Goal: Task Accomplishment & Management: Complete application form

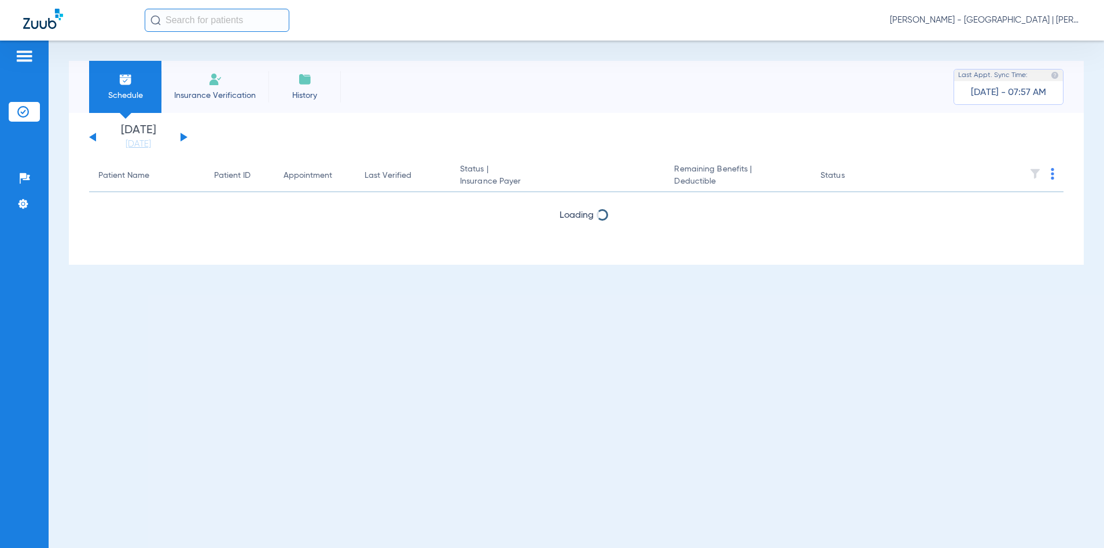
click at [258, 25] on input "text" at bounding box center [217, 20] width 145 height 23
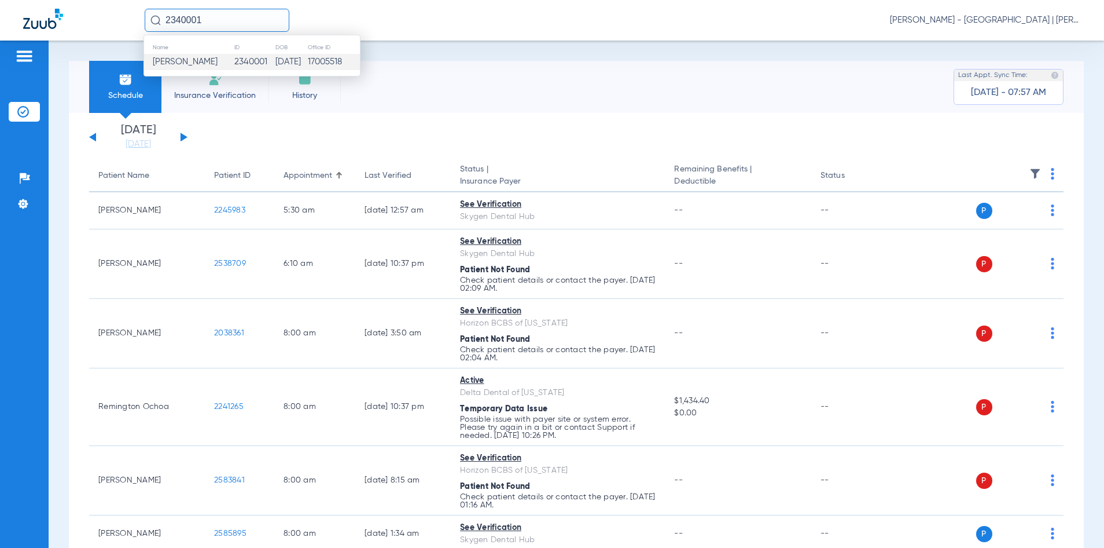
type input "2340001"
click at [320, 61] on td "17005518" at bounding box center [333, 62] width 53 height 16
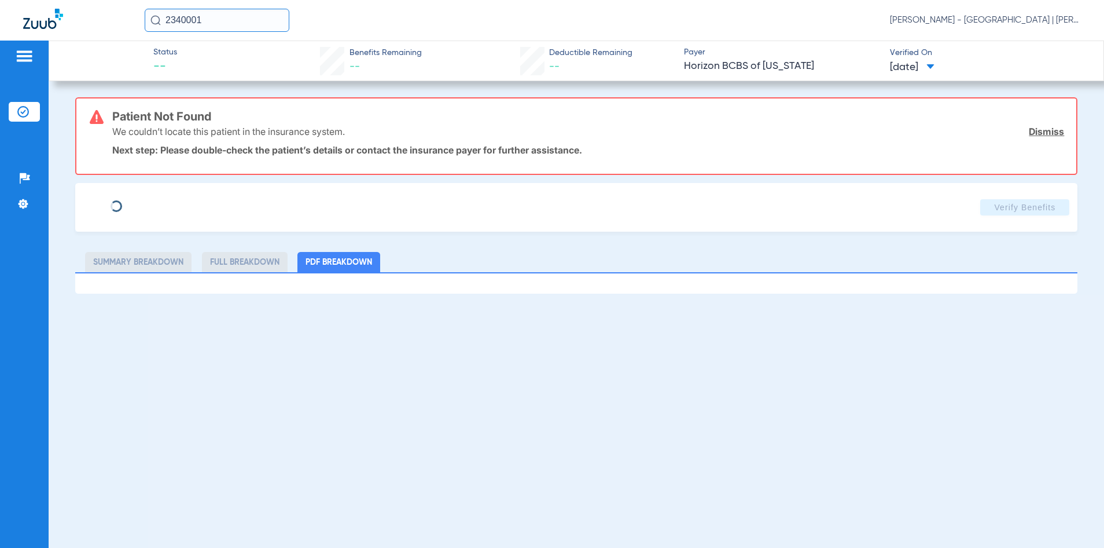
type input "JOY"
type input "RIVERA"
type input "08/14/1968"
type input "3HZN59423220"
type input "0967010001"
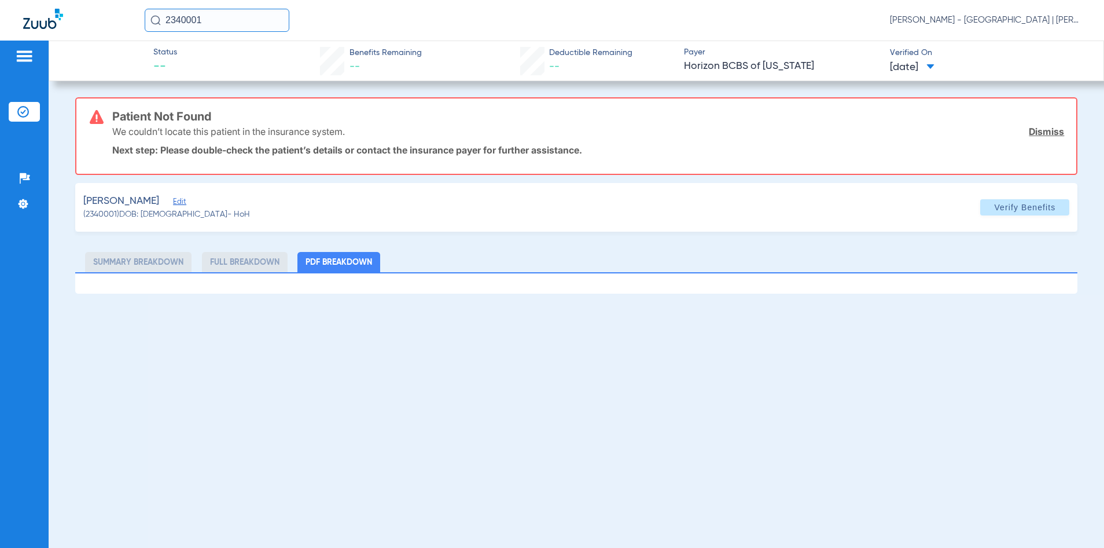
click at [173, 202] on span "Edit" at bounding box center [178, 202] width 10 height 11
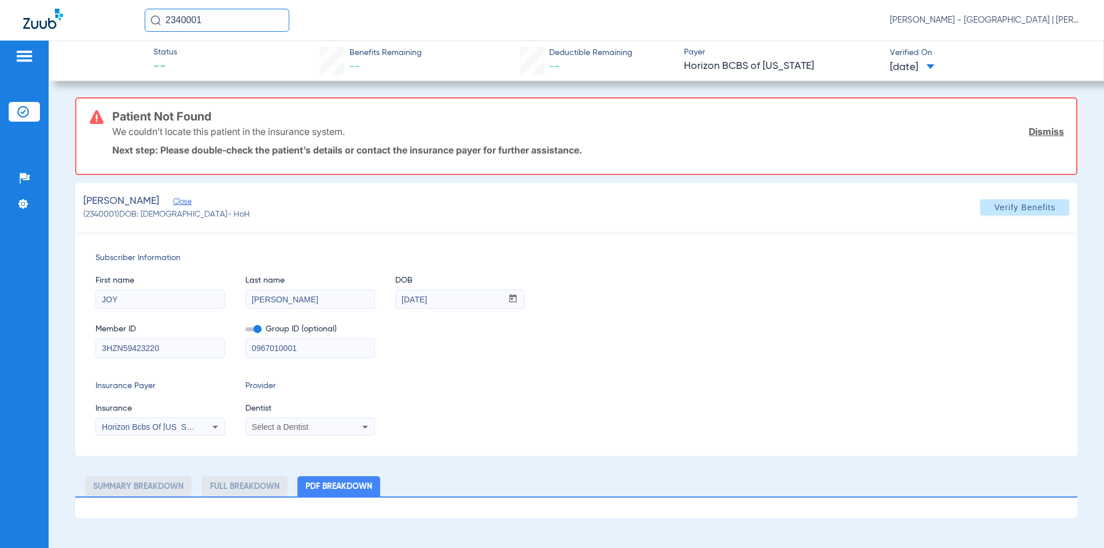
drag, startPoint x: 309, startPoint y: 343, endPoint x: 228, endPoint y: 342, distance: 81.1
click at [231, 343] on div "Member ID 3HZN59423220 Group ID (optional) 0967010001" at bounding box center [577, 335] width 963 height 45
click at [1021, 204] on span "Verify Benefits" at bounding box center [1025, 207] width 61 height 9
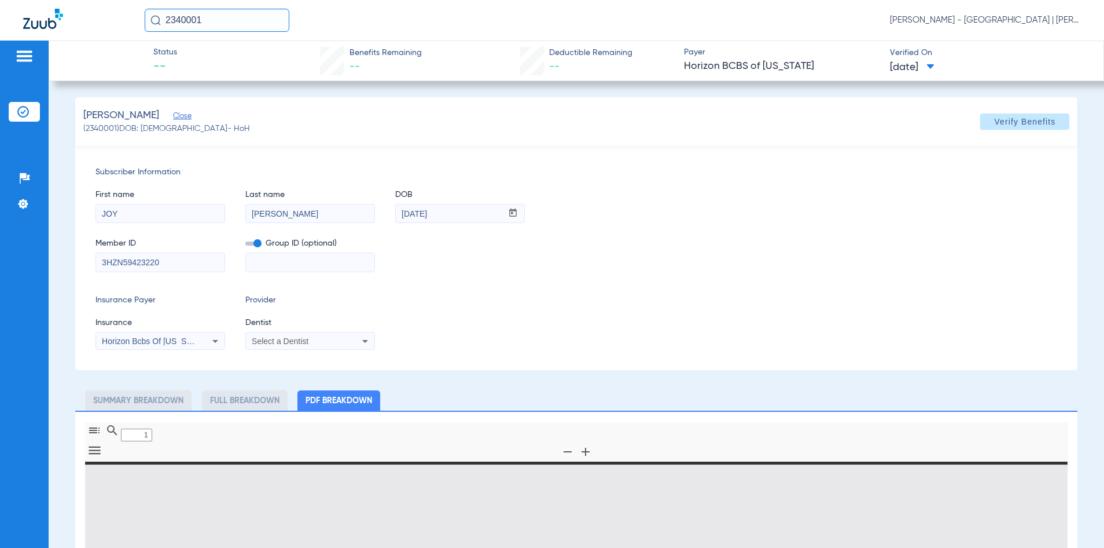
type input "0"
select select "page-width"
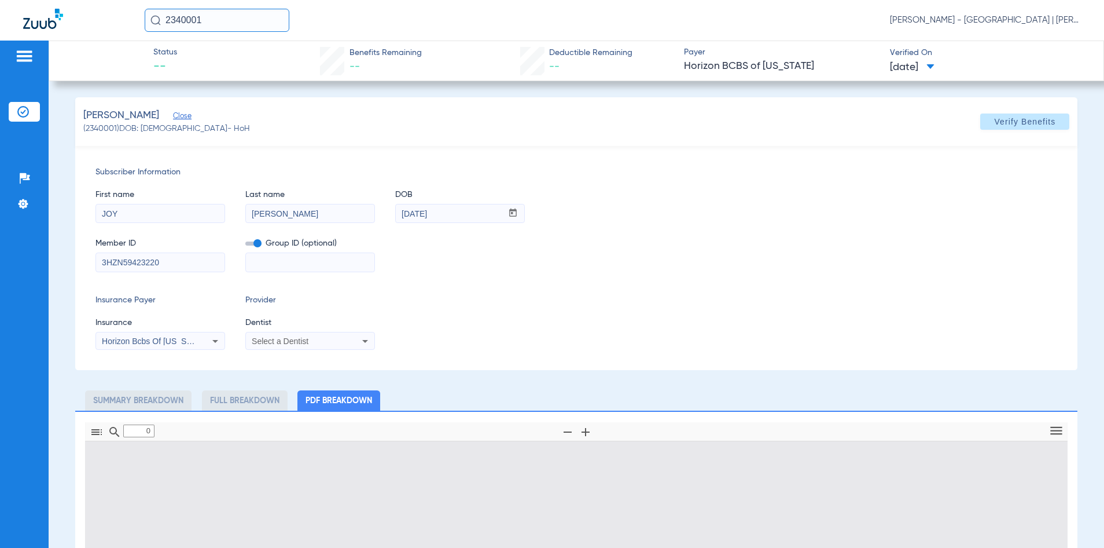
type input "1"
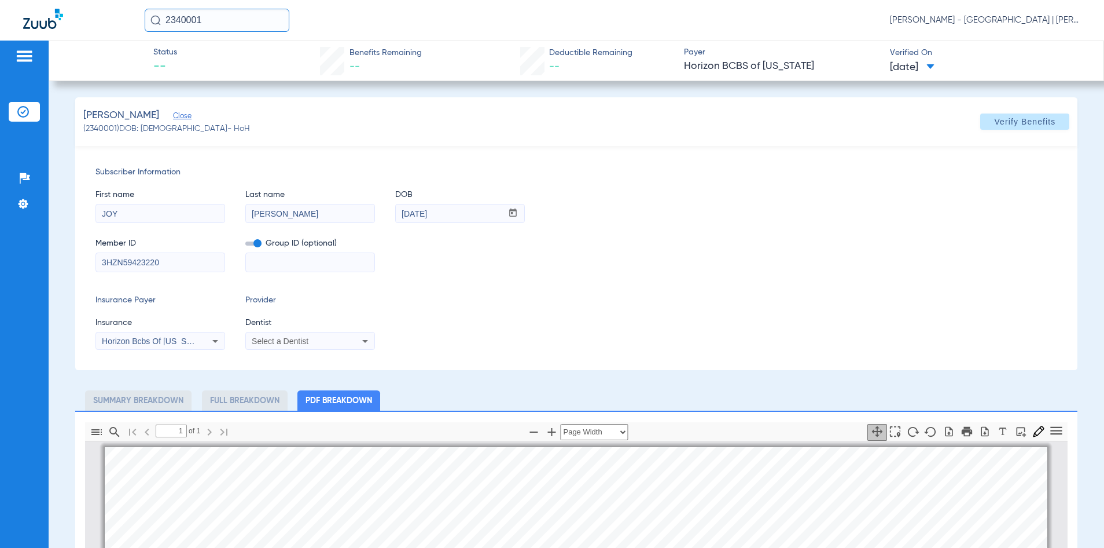
scroll to position [6, 0]
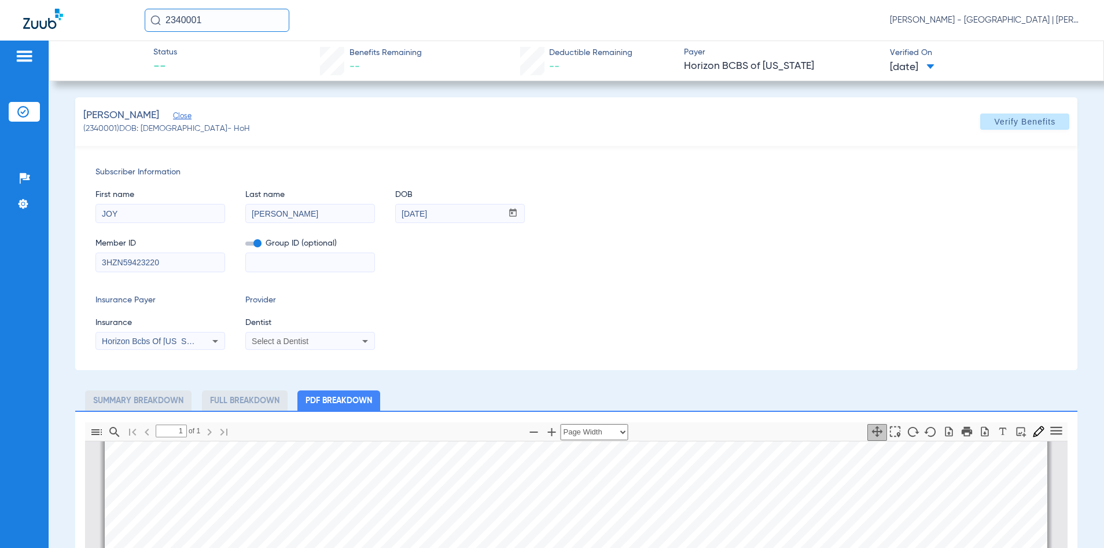
click at [193, 19] on input "2340001" at bounding box center [217, 20] width 145 height 23
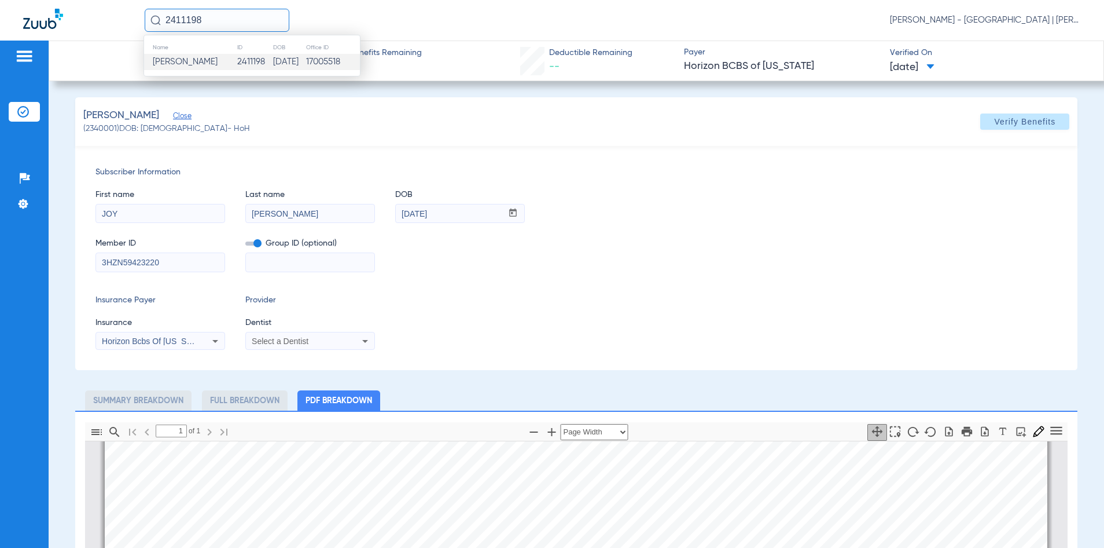
type input "2411198"
click at [236, 60] on td "Jadalise Maldonado" at bounding box center [190, 62] width 93 height 16
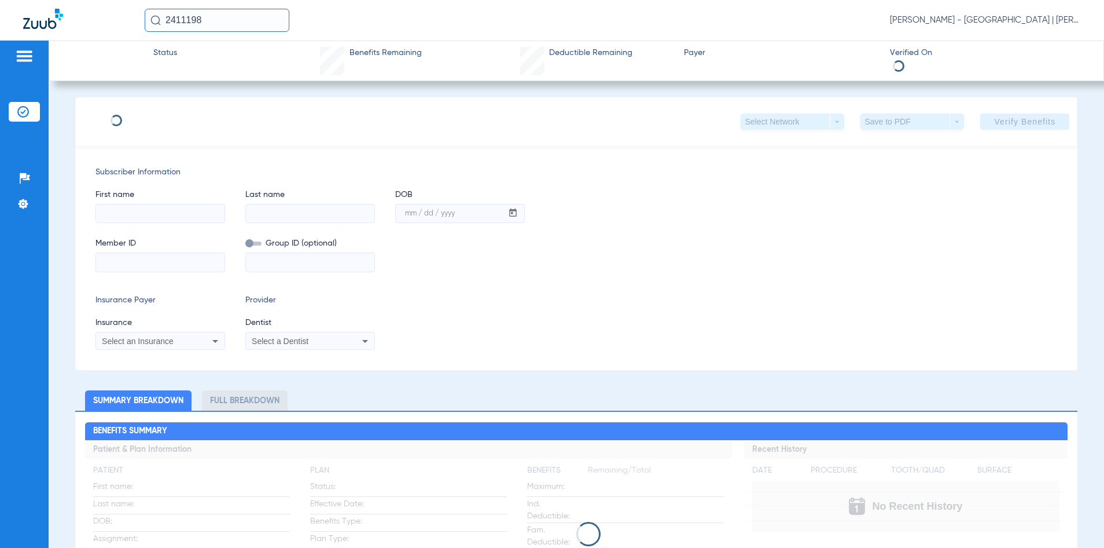
type input "JADALISE"
type input "MALDONADO"
type input "05/18/2001"
type input "U95616306"
type input "0620243"
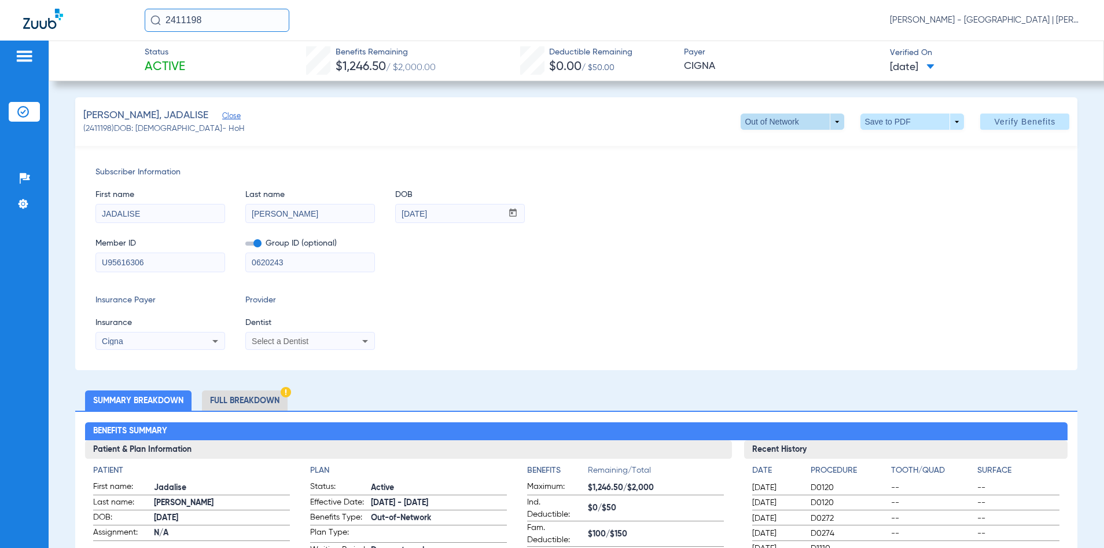
click at [832, 120] on span at bounding box center [793, 121] width 104 height 16
click at [794, 148] on span "ADVANTAGE" at bounding box center [770, 145] width 54 height 8
click at [524, 181] on app-form-date-input "DOB mm / dd / yyyy 05/18/2001" at bounding box center [460, 200] width 130 height 45
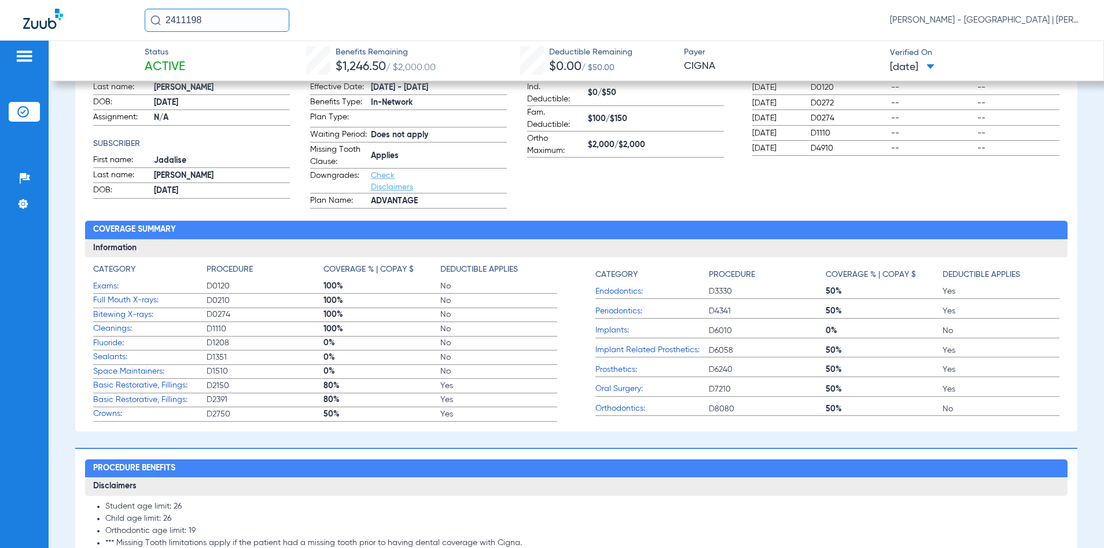
scroll to position [637, 0]
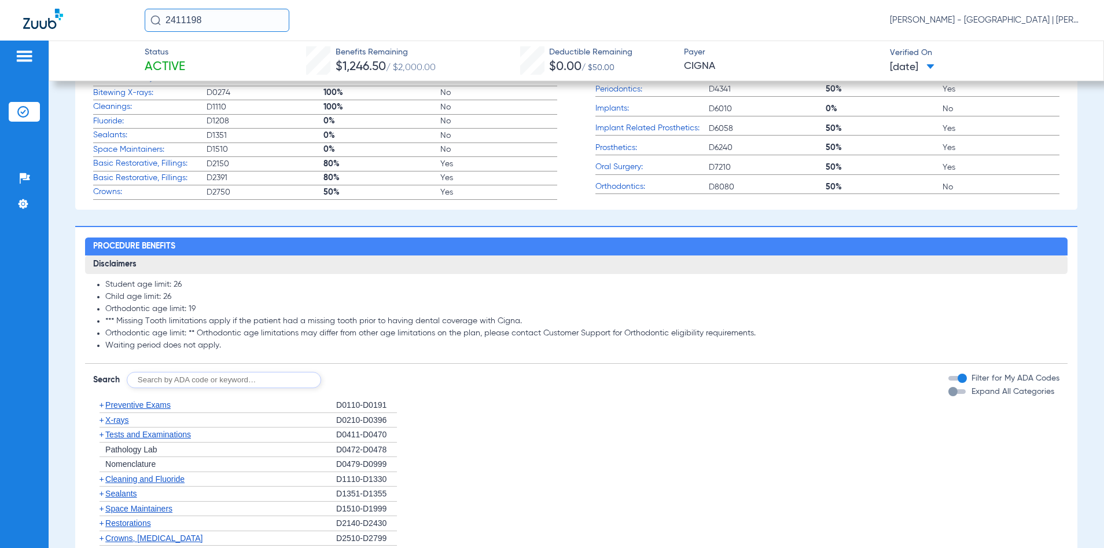
click at [210, 384] on input "text" at bounding box center [224, 380] width 195 height 16
type input "2950"
click at [361, 384] on button "Search" at bounding box center [365, 380] width 46 height 16
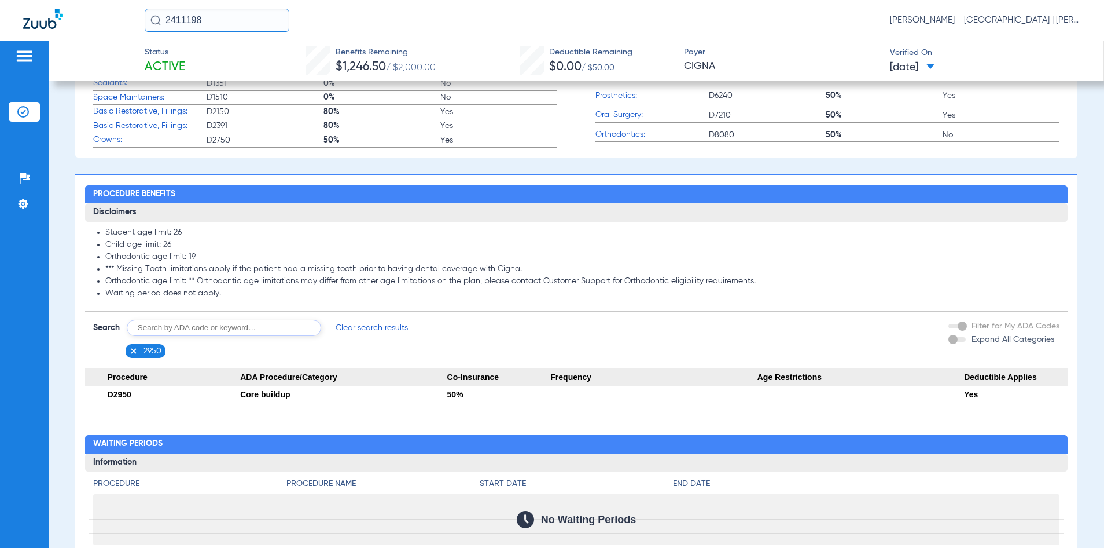
scroll to position [810, 0]
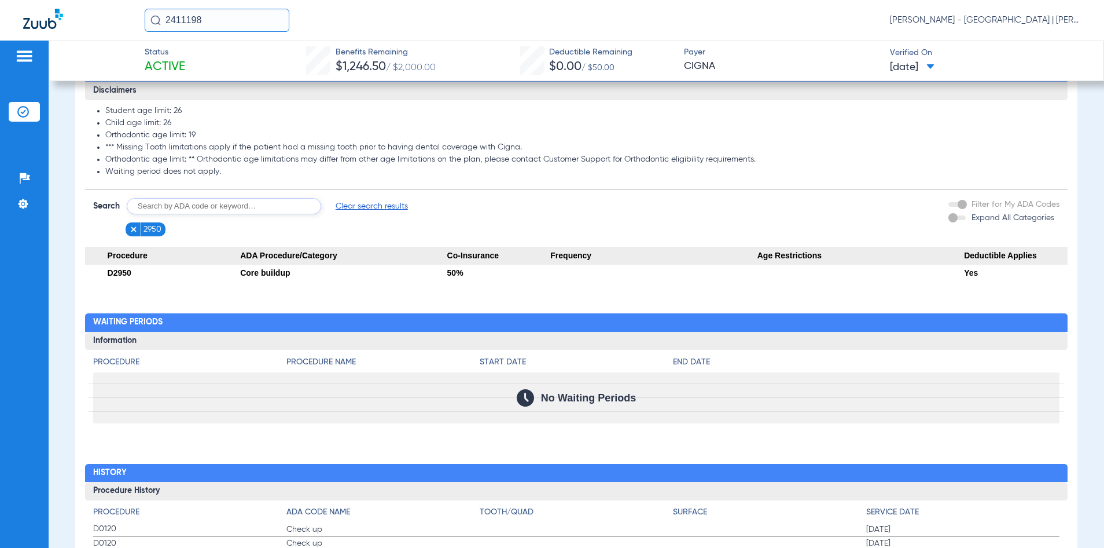
drag, startPoint x: 227, startPoint y: 25, endPoint x: 108, endPoint y: 27, distance: 119.3
click at [108, 27] on div "2411198 Kelly Soares - Jersey City Smile Center | Abra Dental" at bounding box center [552, 20] width 1104 height 41
type input "2447766"
click at [188, 54] on td "Wendy Altagracia Sosa San..." at bounding box center [196, 62] width 105 height 16
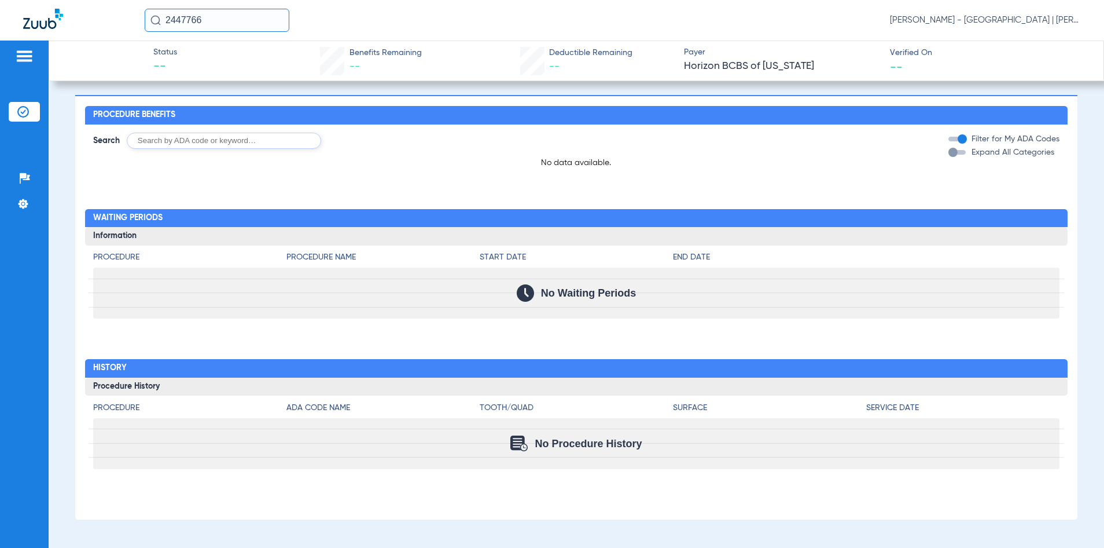
type input "WENDY"
type input "SOSA SANCHEZ"
type input "07/28/1990"
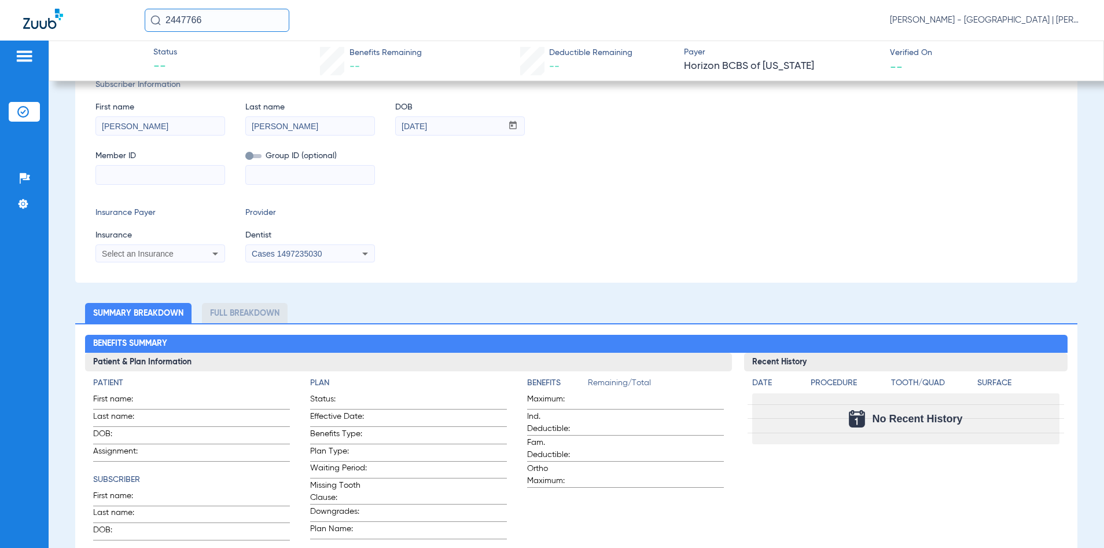
scroll to position [174, 0]
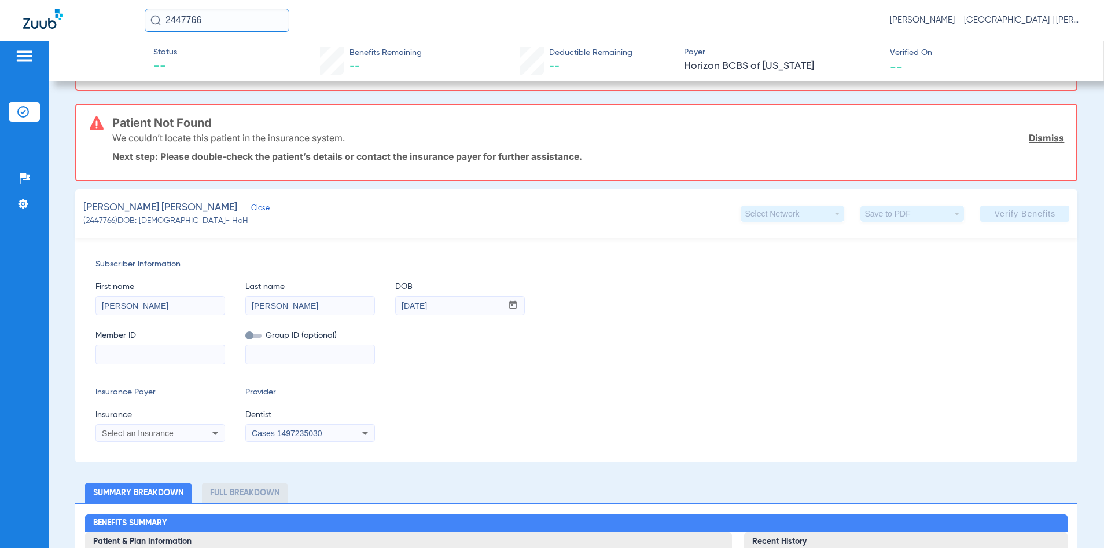
click at [172, 357] on input at bounding box center [160, 354] width 129 height 19
type input "3HZN69678590"
click at [138, 432] on span "Select an Insurance" at bounding box center [138, 432] width 72 height 9
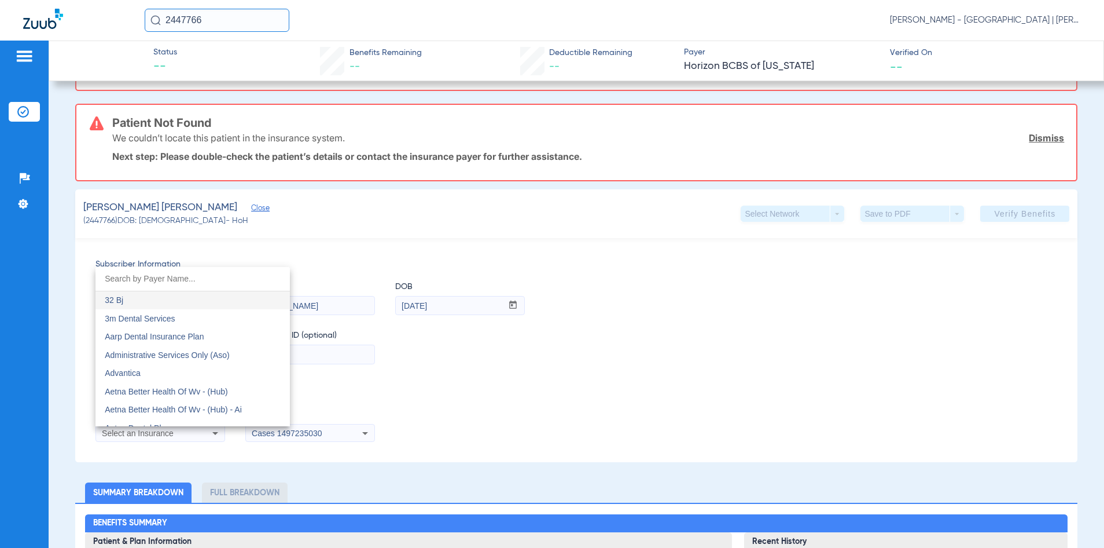
click at [148, 279] on input "dropdown search" at bounding box center [193, 279] width 195 height 24
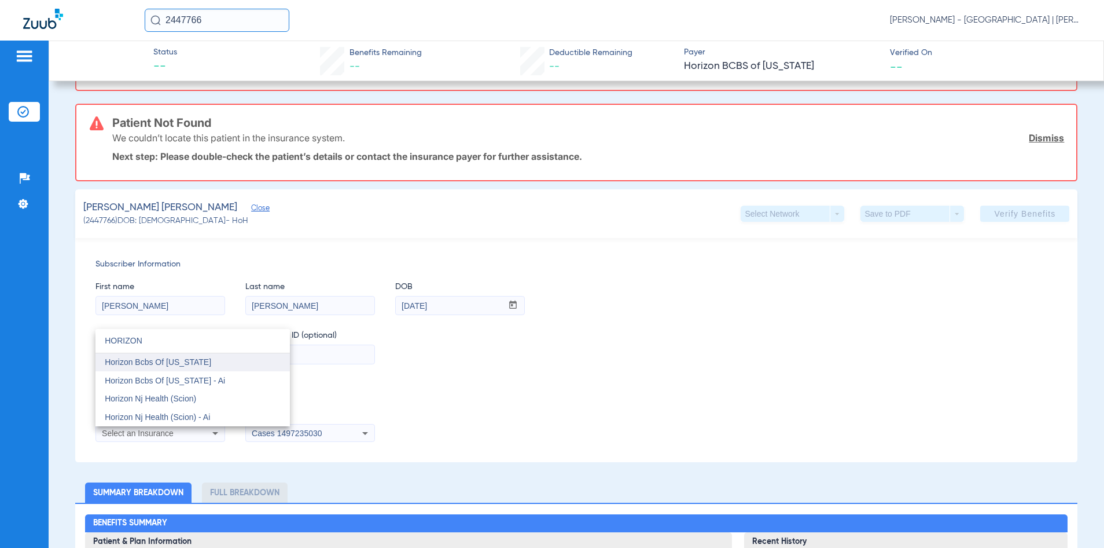
type input "HORIZON"
click at [145, 368] on mat-option "Horizon Bcbs Of [US_STATE]" at bounding box center [193, 362] width 195 height 19
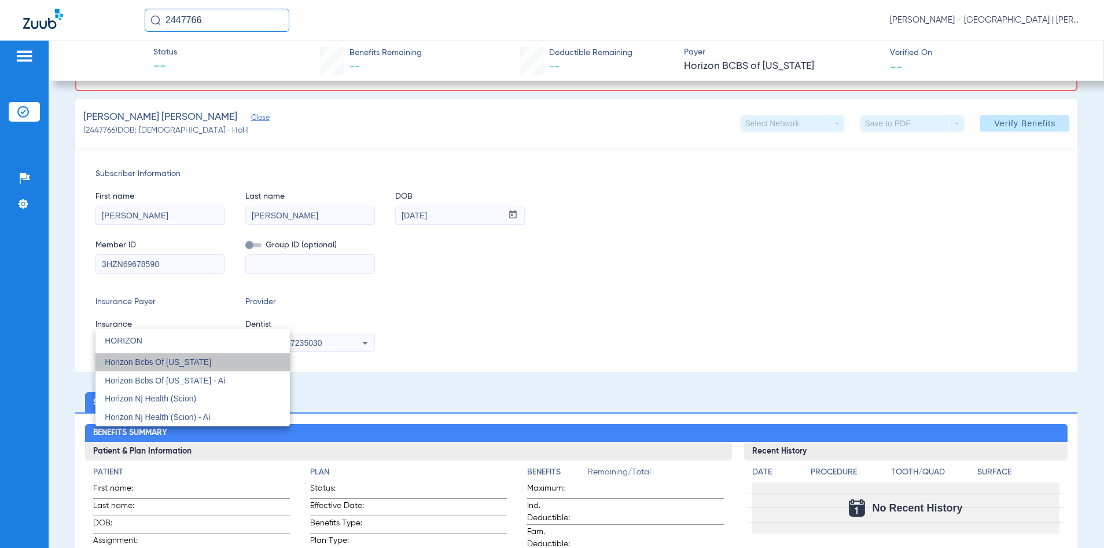
scroll to position [84, 0]
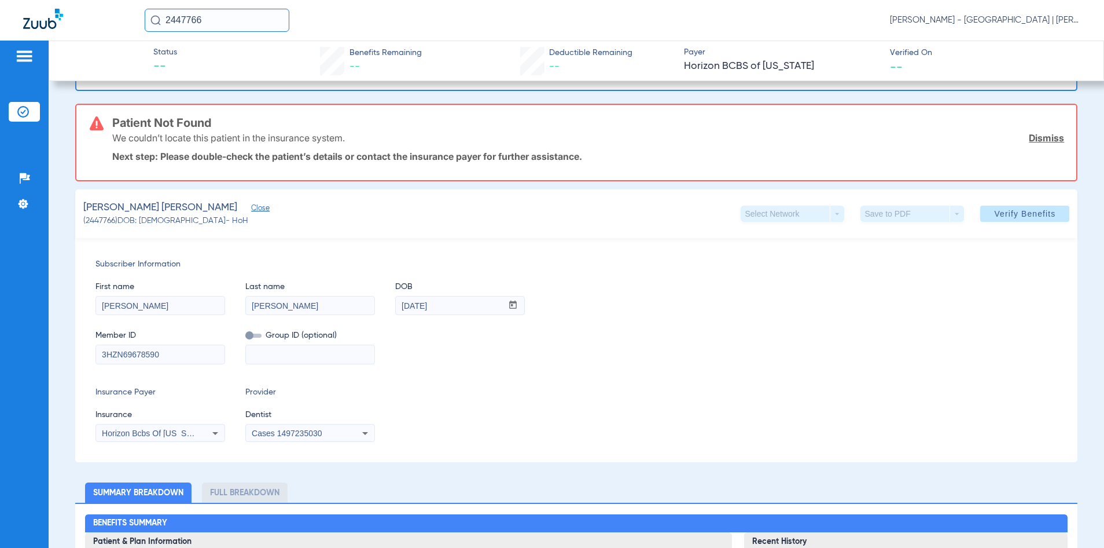
click at [721, 350] on div "Member ID 3HZN69678590 Group ID (optional)" at bounding box center [577, 341] width 963 height 45
click at [1025, 210] on span "Verify Benefits" at bounding box center [1025, 213] width 61 height 9
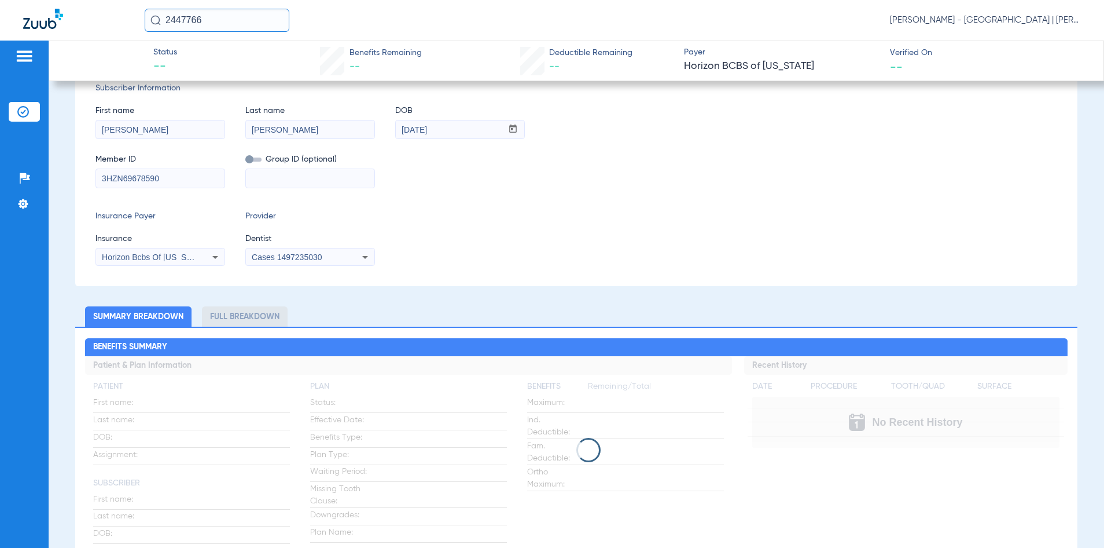
scroll to position [0, 0]
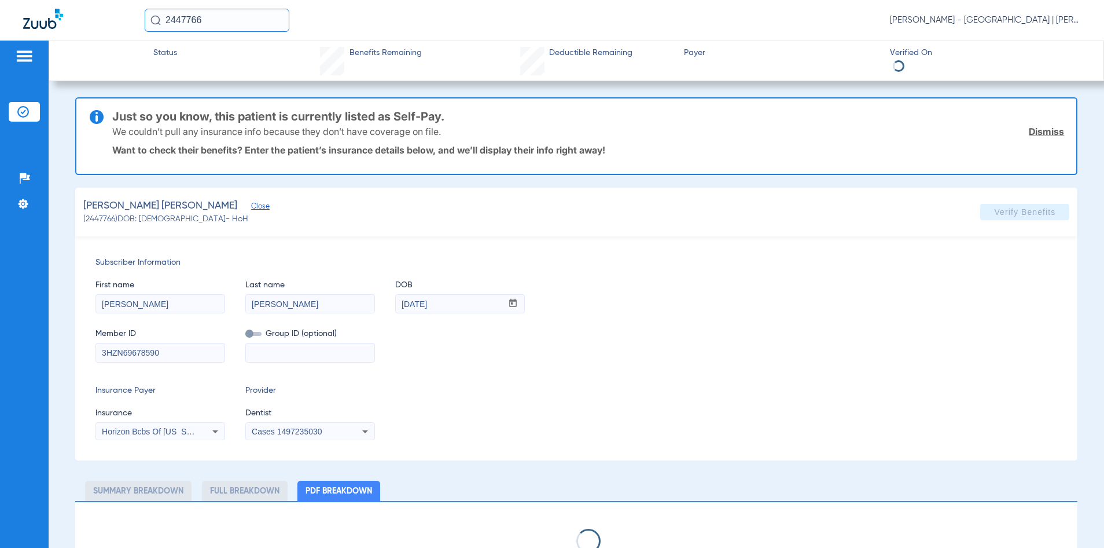
select select "page-width"
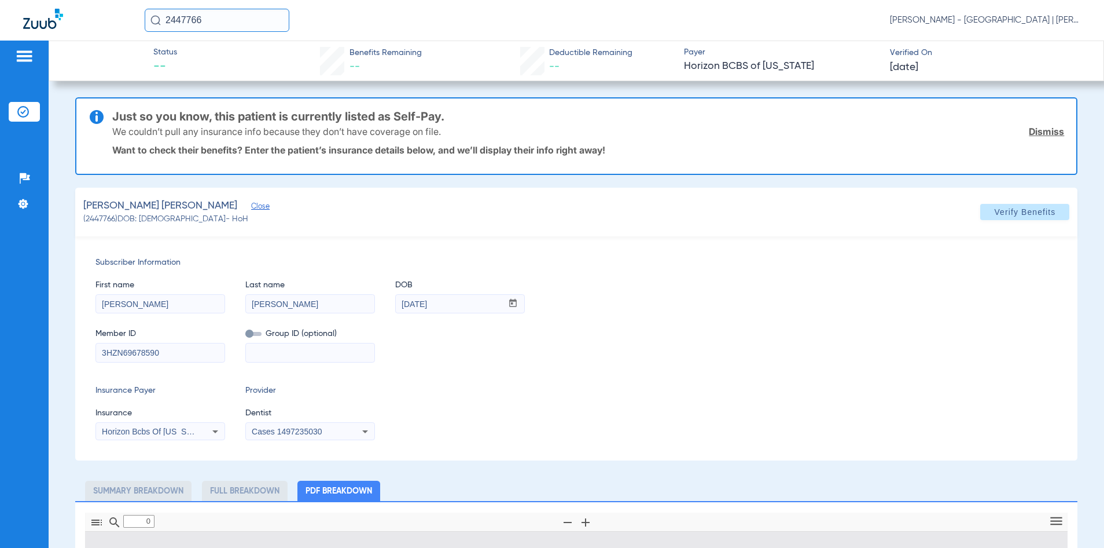
type input "1"
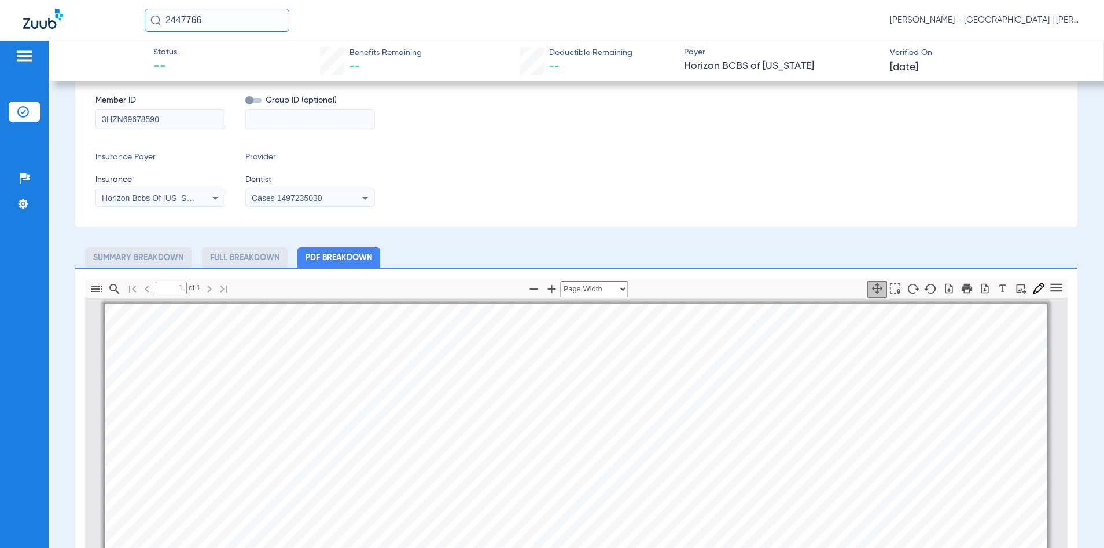
scroll to position [58, 0]
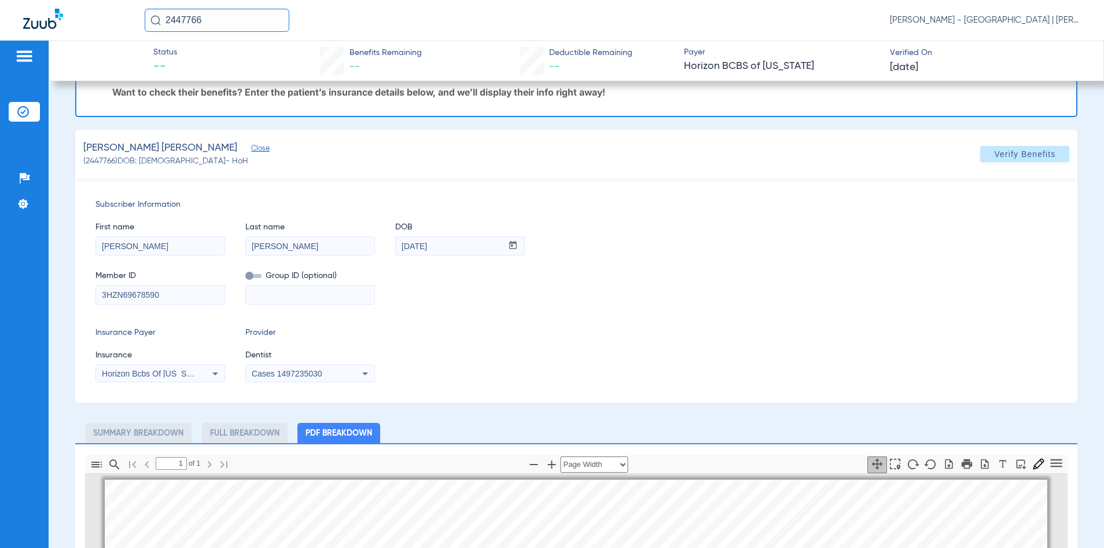
click at [124, 294] on input "3HZN69678590" at bounding box center [160, 294] width 129 height 19
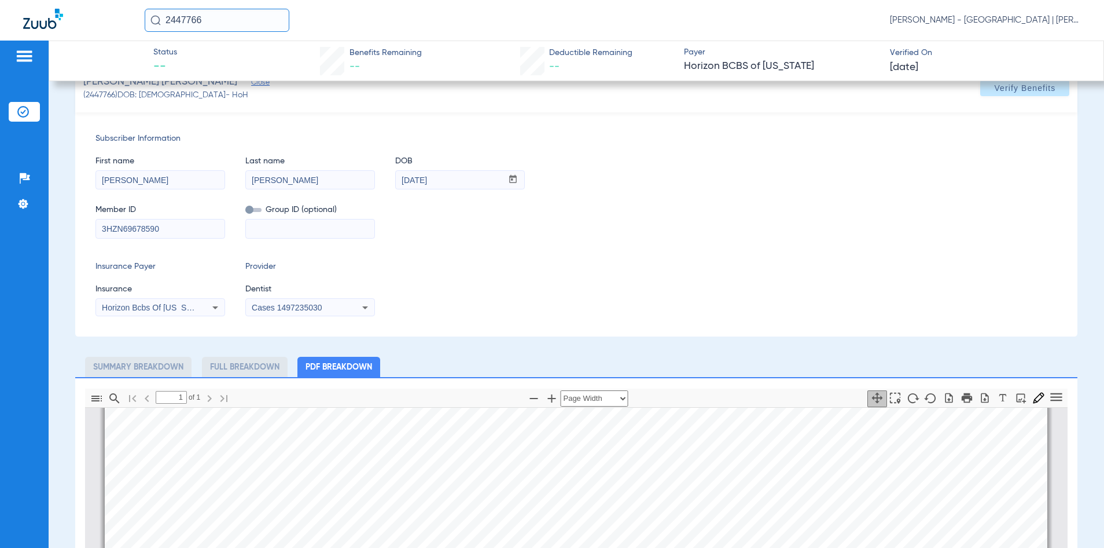
scroll to position [0, 0]
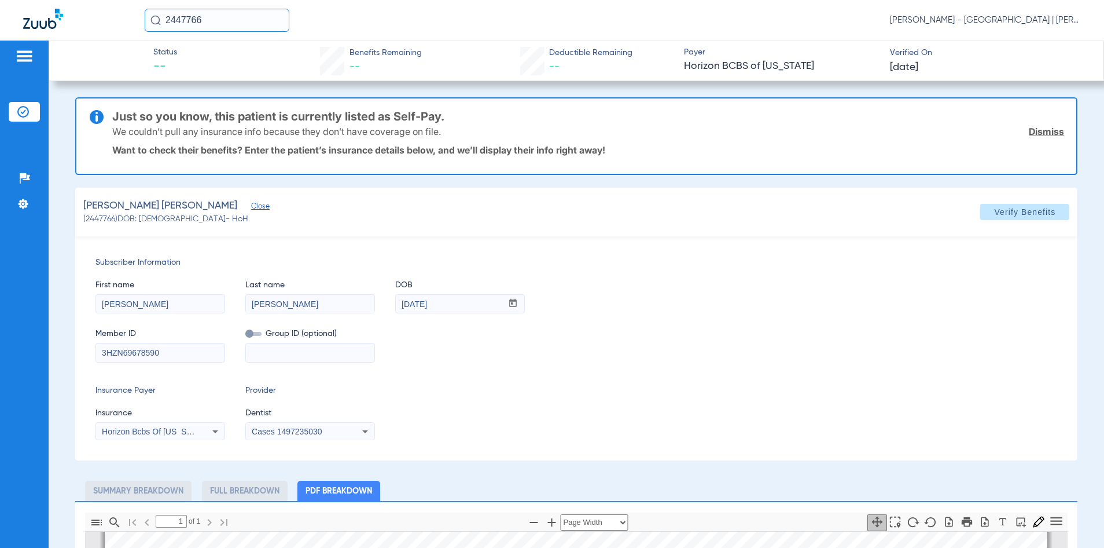
drag, startPoint x: 222, startPoint y: 19, endPoint x: 81, endPoint y: 19, distance: 141.2
click at [81, 19] on div "2447766 Kelly Soares - Jersey City Smile Center | Abra Dental" at bounding box center [552, 20] width 1104 height 41
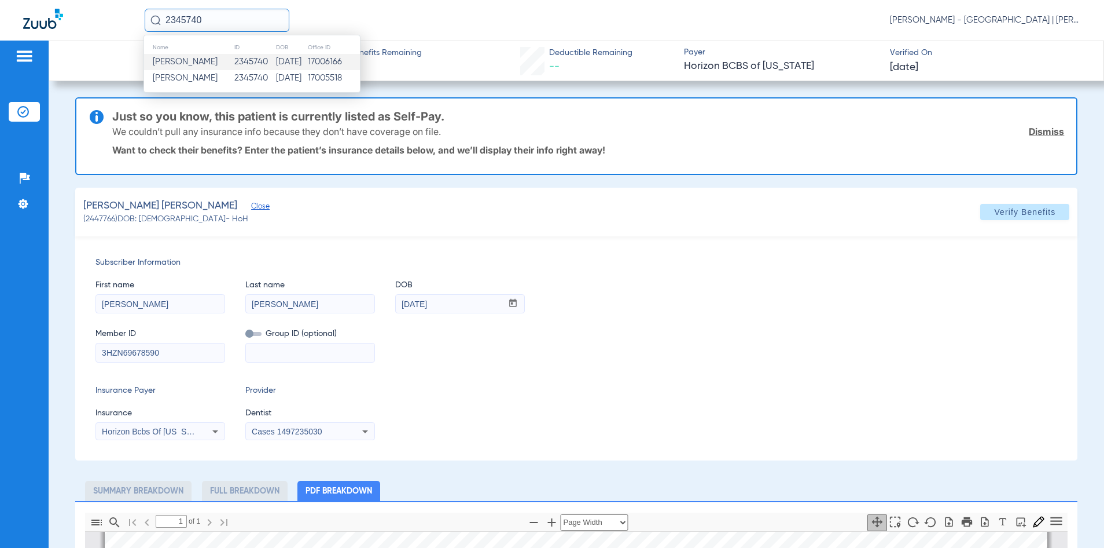
type input "2345740"
click at [311, 64] on td "17006166" at bounding box center [333, 62] width 53 height 16
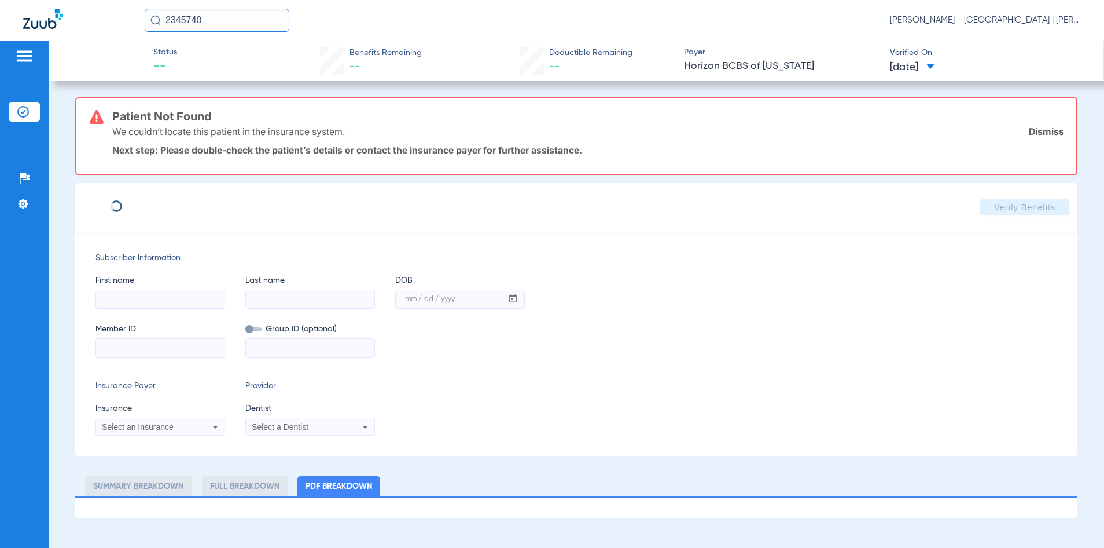
type input "AMI"
type input "CLAYTON"
type input "03/03/1997"
type input "3HZN55626600"
type input "01NG00012914"
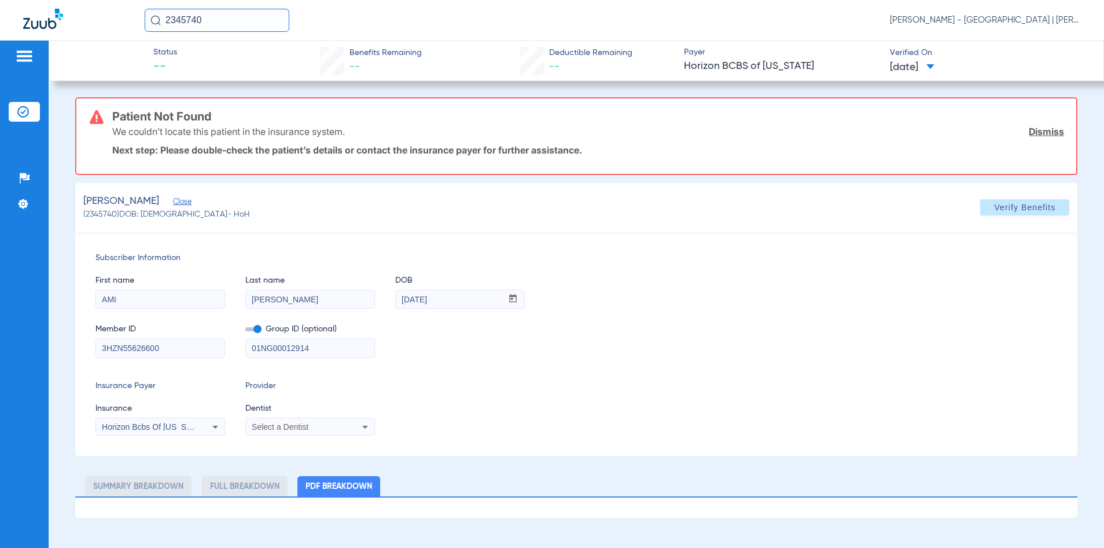
drag, startPoint x: 323, startPoint y: 348, endPoint x: 167, endPoint y: 350, distance: 155.7
click at [167, 350] on div "Member ID 3HZN55626600 Group ID (optional) 01NG00012914" at bounding box center [577, 335] width 963 height 45
click at [1010, 216] on span at bounding box center [1025, 207] width 89 height 28
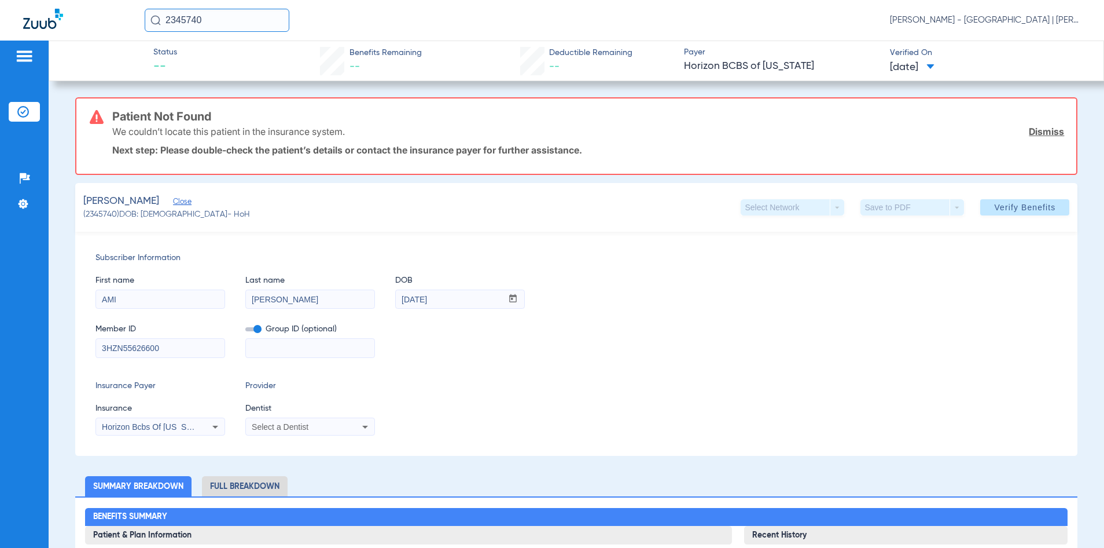
drag, startPoint x: 220, startPoint y: 20, endPoint x: 145, endPoint y: 27, distance: 75.6
click at [145, 27] on input "2345740" at bounding box center [217, 20] width 145 height 23
type input "2071358"
click at [218, 59] on span "Melissa Alexander" at bounding box center [185, 61] width 65 height 9
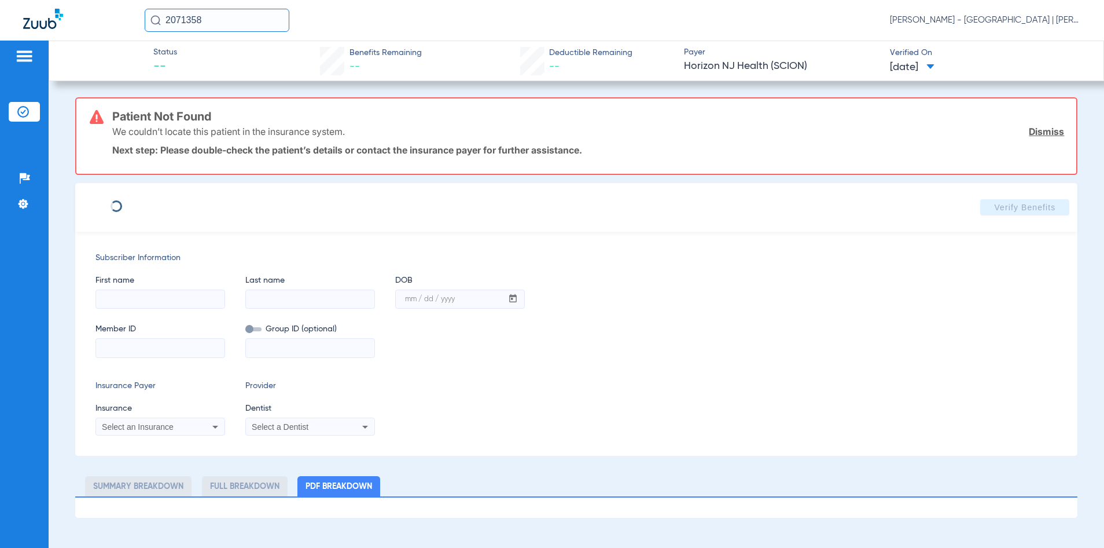
type input "MELISSA"
type input "ALEXANDER"
type input "02/08/1967"
type input "70455204"
drag, startPoint x: 145, startPoint y: 339, endPoint x: 86, endPoint y: 338, distance: 58.5
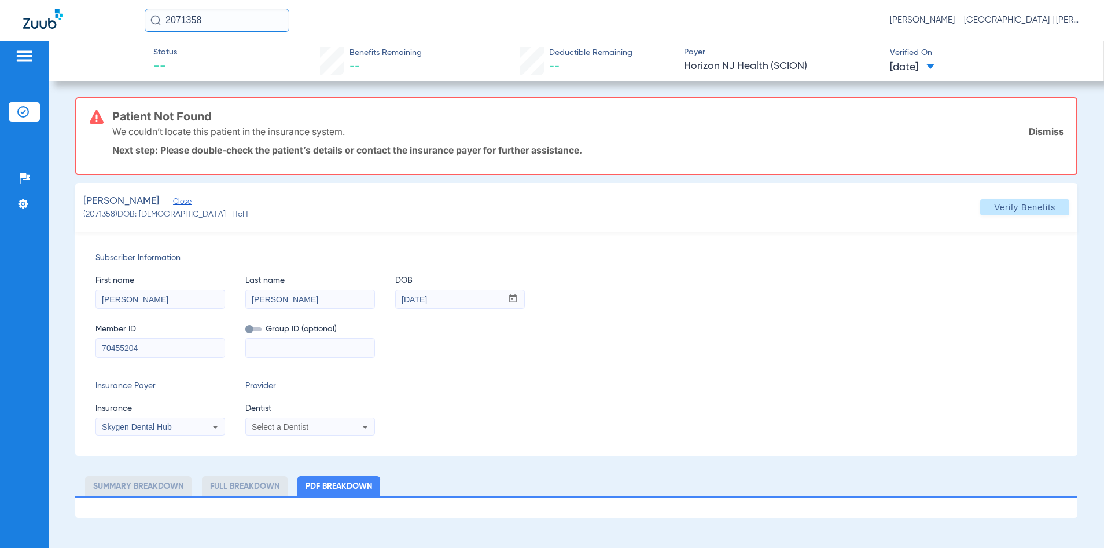
click at [86, 338] on div "Subscriber Information First name MELISSA Last name ALEXANDER DOB mm / dd / yyy…" at bounding box center [576, 344] width 1003 height 224
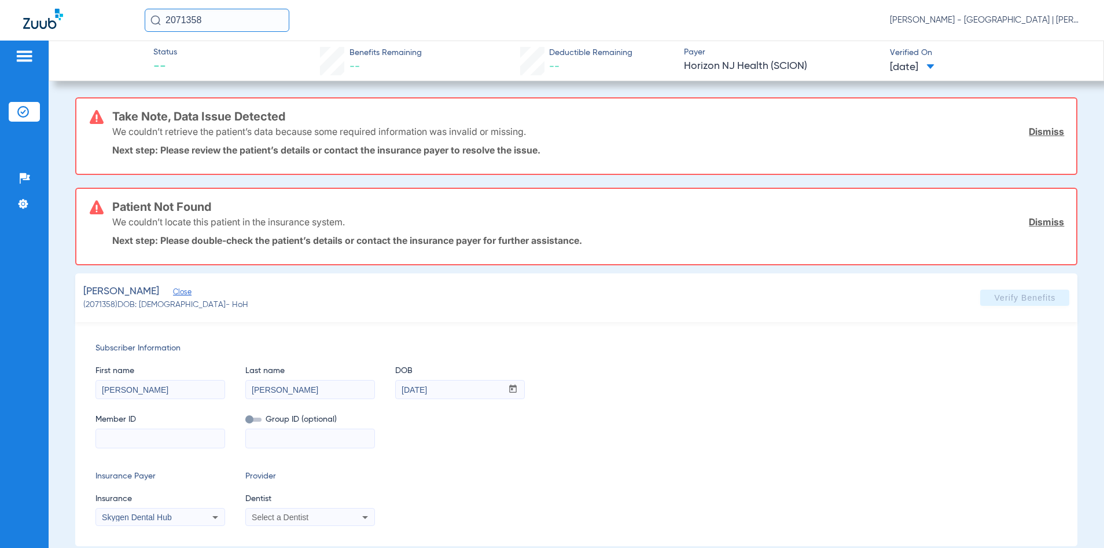
click at [151, 438] on input at bounding box center [160, 438] width 129 height 19
paste input "3HZN20029800"
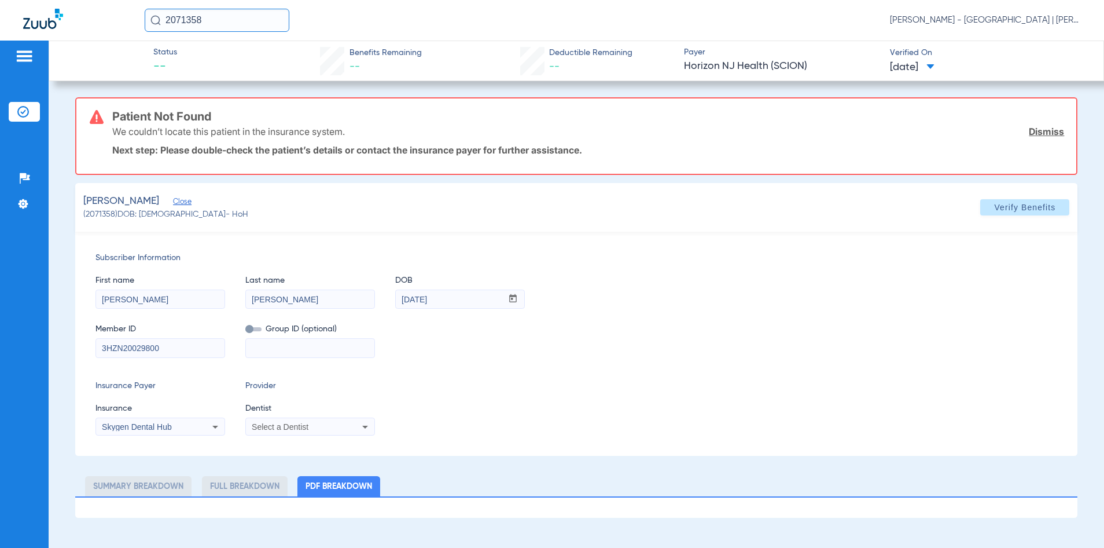
type input "3HZN20029800"
click at [144, 420] on div "Skygen Dental Hub" at bounding box center [160, 427] width 129 height 14
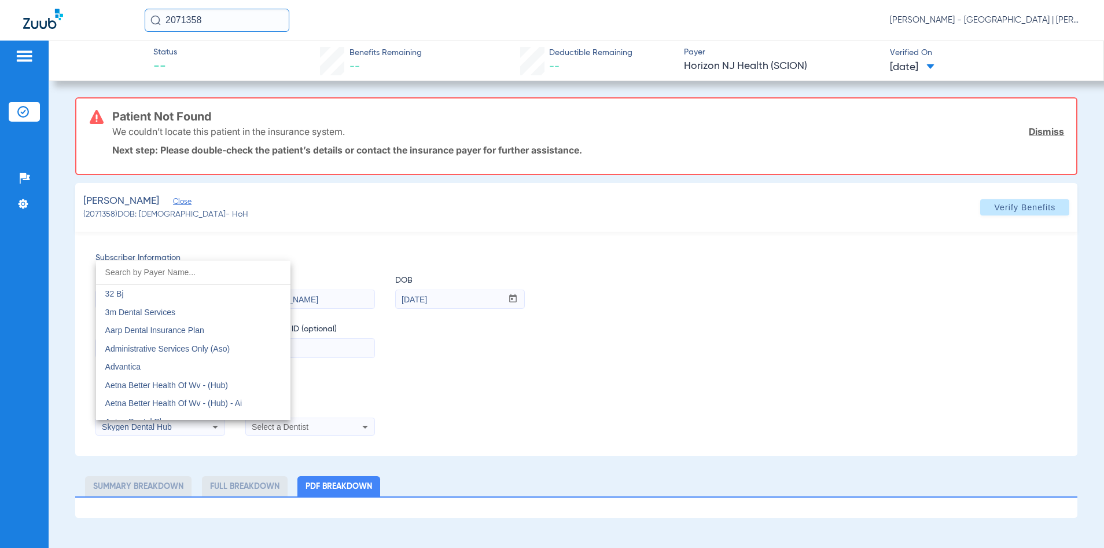
scroll to position [6229, 0]
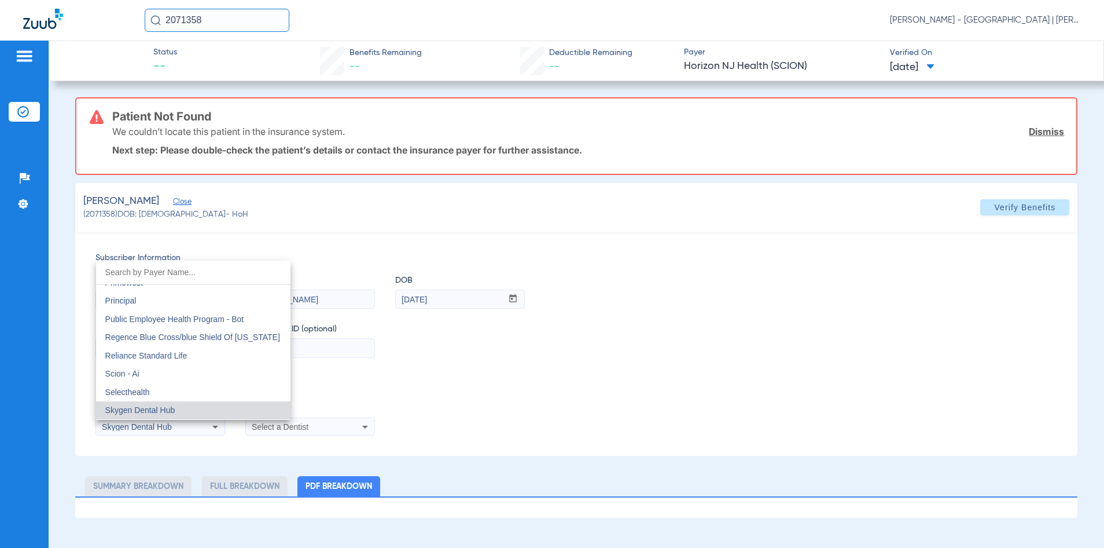
click at [146, 274] on input "dropdown search" at bounding box center [193, 272] width 195 height 24
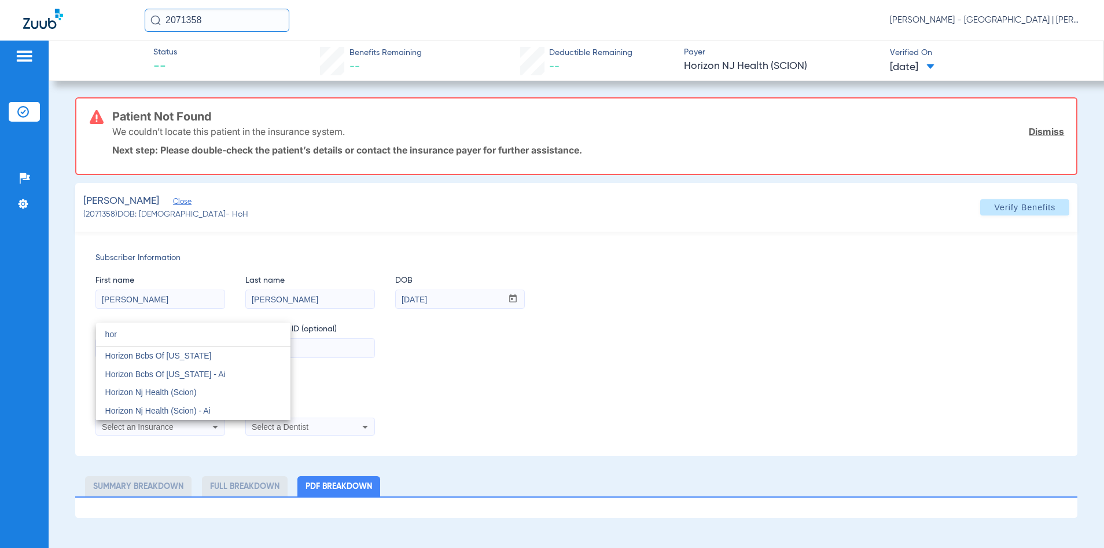
scroll to position [0, 0]
type input "hori"
click at [171, 348] on mat-option "Horizon Bcbs Of [US_STATE]" at bounding box center [193, 356] width 195 height 19
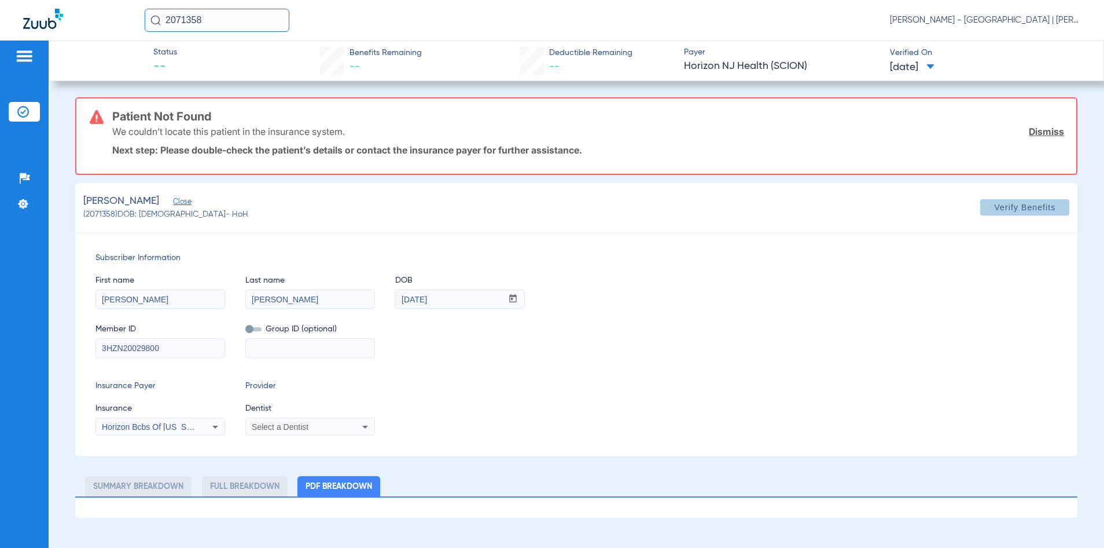
click at [1004, 213] on span at bounding box center [1025, 207] width 89 height 28
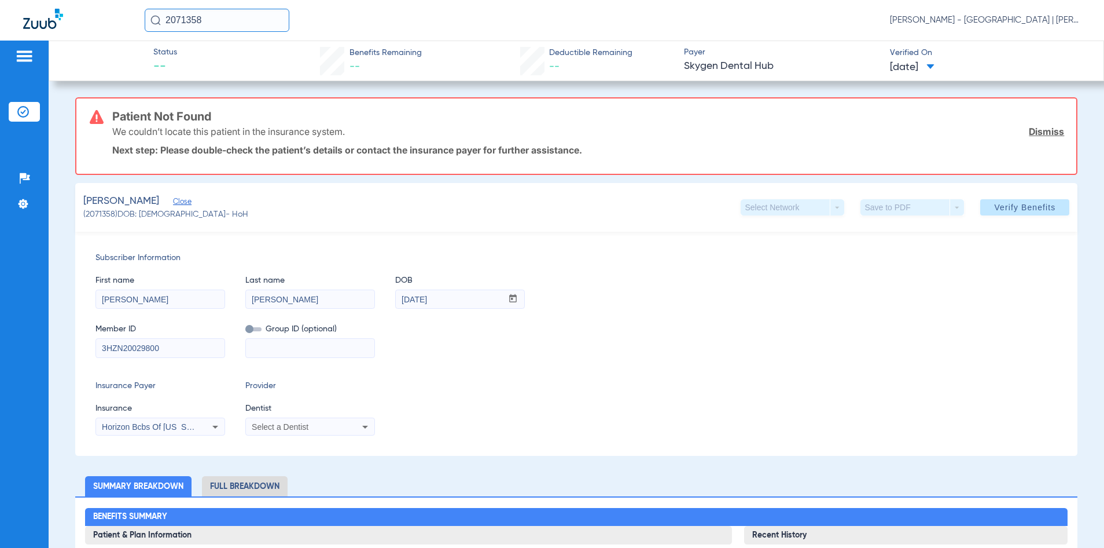
drag, startPoint x: 255, startPoint y: 14, endPoint x: 146, endPoint y: 31, distance: 110.0
click at [146, 31] on input "2071358" at bounding box center [217, 20] width 145 height 23
type input "2225766"
click at [234, 64] on td "2225766" at bounding box center [254, 62] width 40 height 16
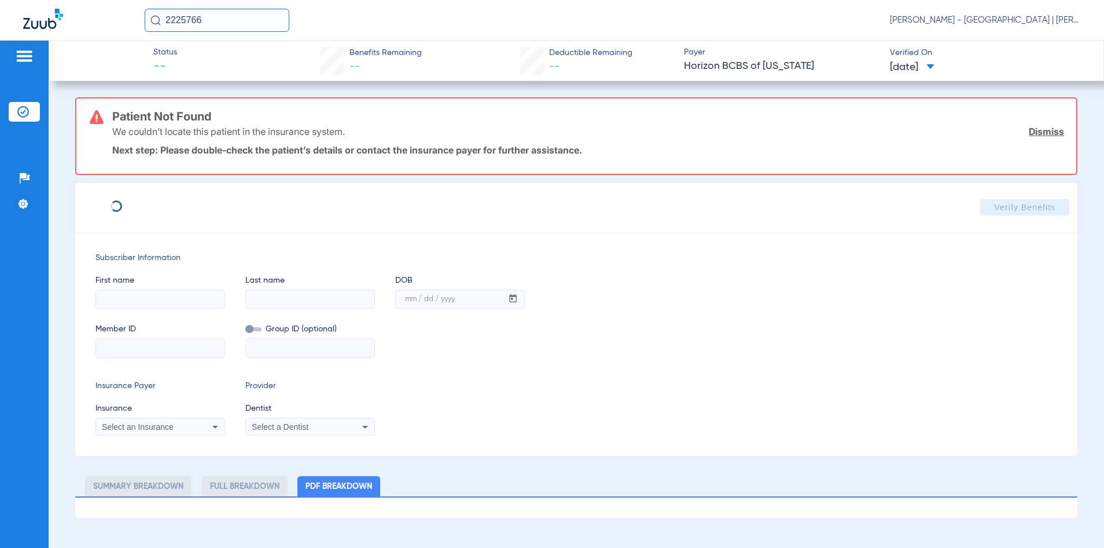
type input "Darius"
type input "Mayo"
type input "10/18/1992"
type input "3HZN29881990"
type input "0100DN0010"
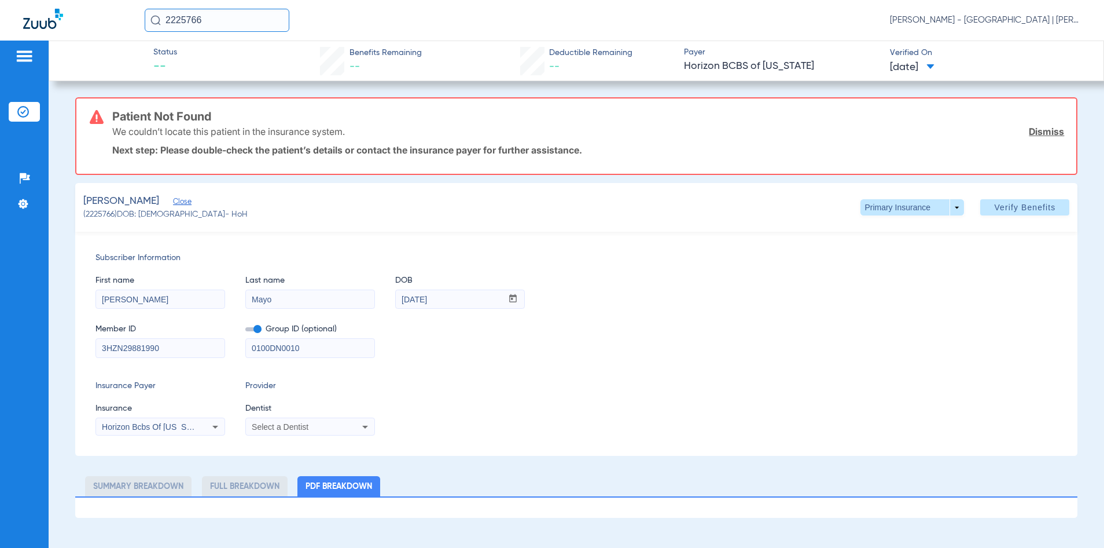
drag, startPoint x: 304, startPoint y: 353, endPoint x: 237, endPoint y: 355, distance: 66.6
click at [241, 355] on div "Member ID 3HZN29881990 Group ID (optional) 0100DN0010" at bounding box center [577, 335] width 963 height 45
click at [1010, 208] on span "Verify Benefits" at bounding box center [1025, 207] width 61 height 9
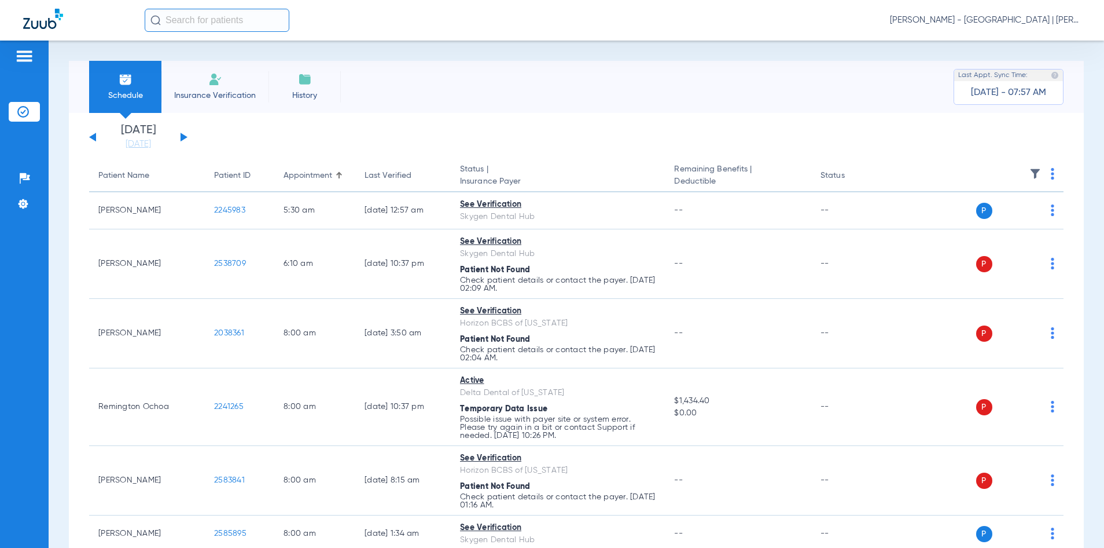
click at [213, 23] on input "text" at bounding box center [217, 20] width 145 height 23
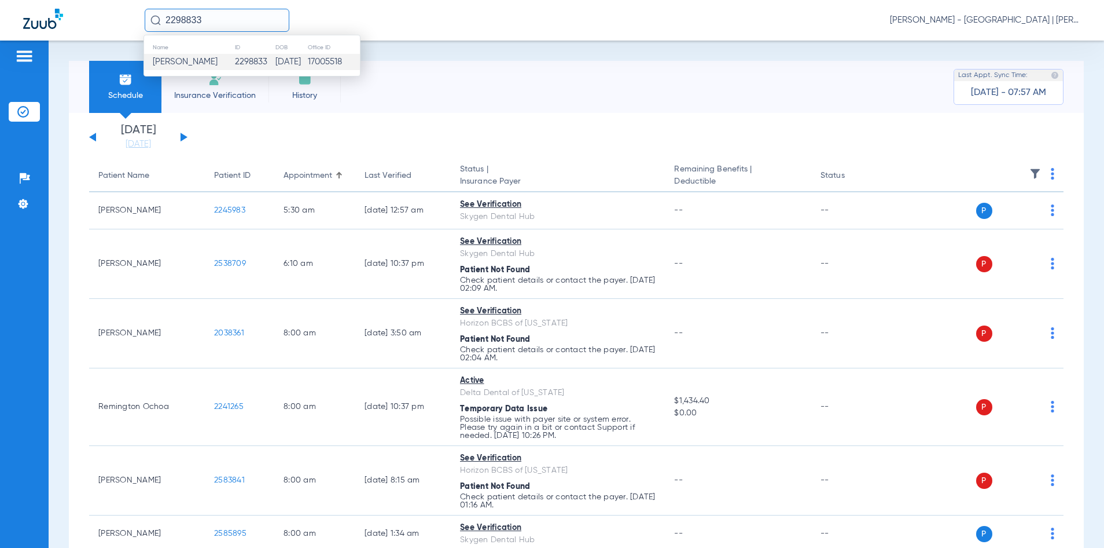
type input "2298833"
click at [257, 63] on td "2298833" at bounding box center [254, 62] width 41 height 16
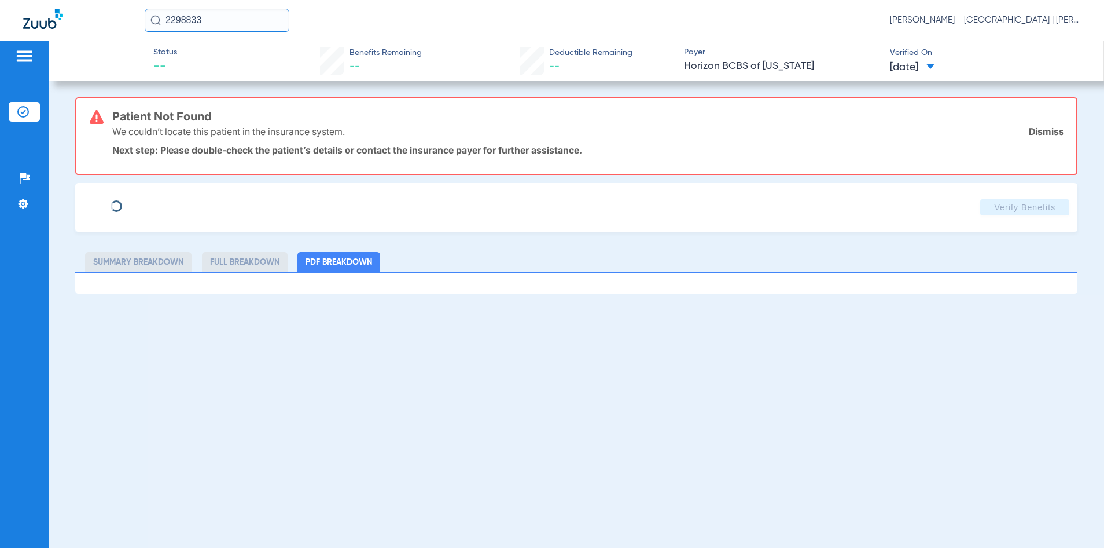
type input "TYARA"
type input "[PERSON_NAME]"
type input "[DATE]"
type input "3HZN13701850"
type input "0762240057"
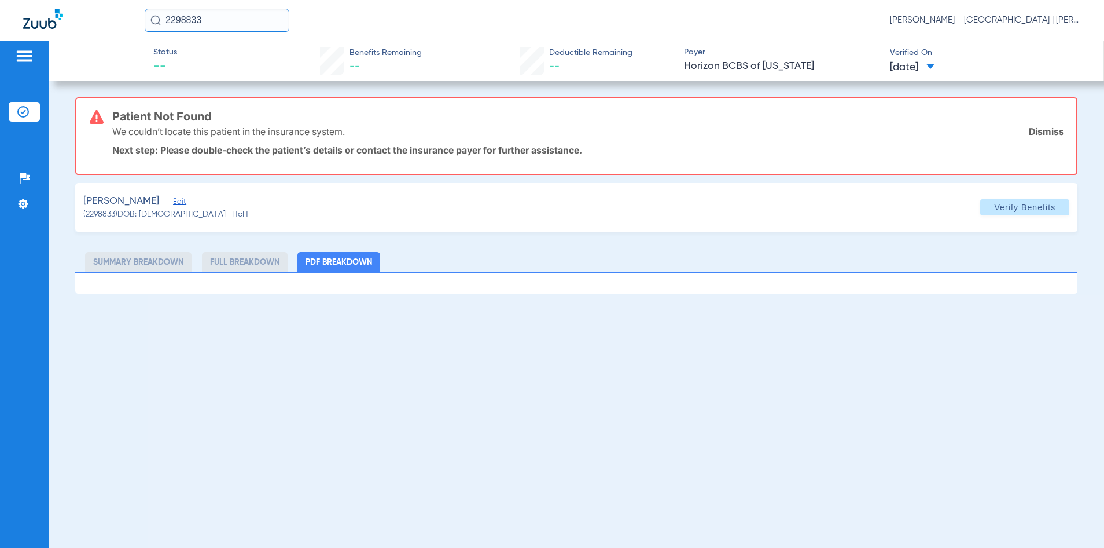
click at [184, 200] on span "Edit" at bounding box center [178, 202] width 10 height 11
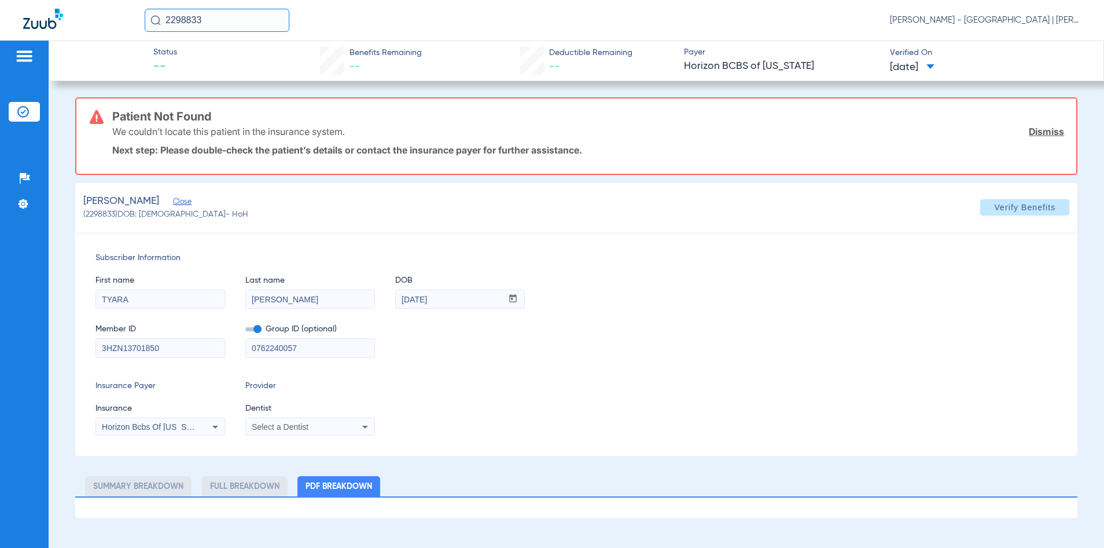
drag, startPoint x: 306, startPoint y: 357, endPoint x: 221, endPoint y: 353, distance: 85.2
click at [221, 353] on div "Member ID 3HZN13701850 Group ID (optional) 0762240057" at bounding box center [577, 335] width 963 height 45
click at [1011, 208] on span "Verify Benefits" at bounding box center [1025, 207] width 61 height 9
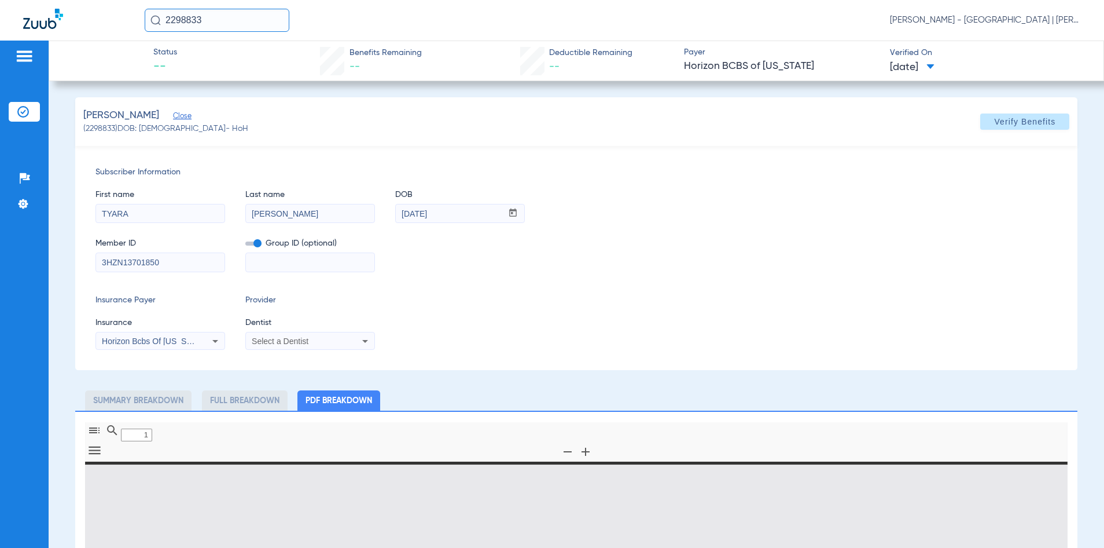
type input "0"
select select "page-width"
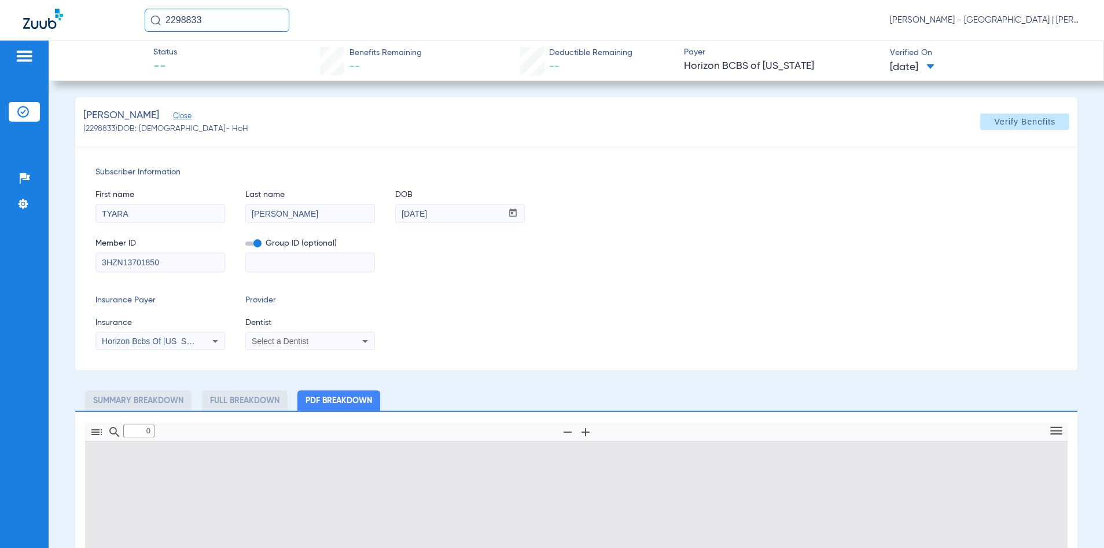
click at [184, 20] on input "2298833" at bounding box center [217, 20] width 145 height 23
type input "1"
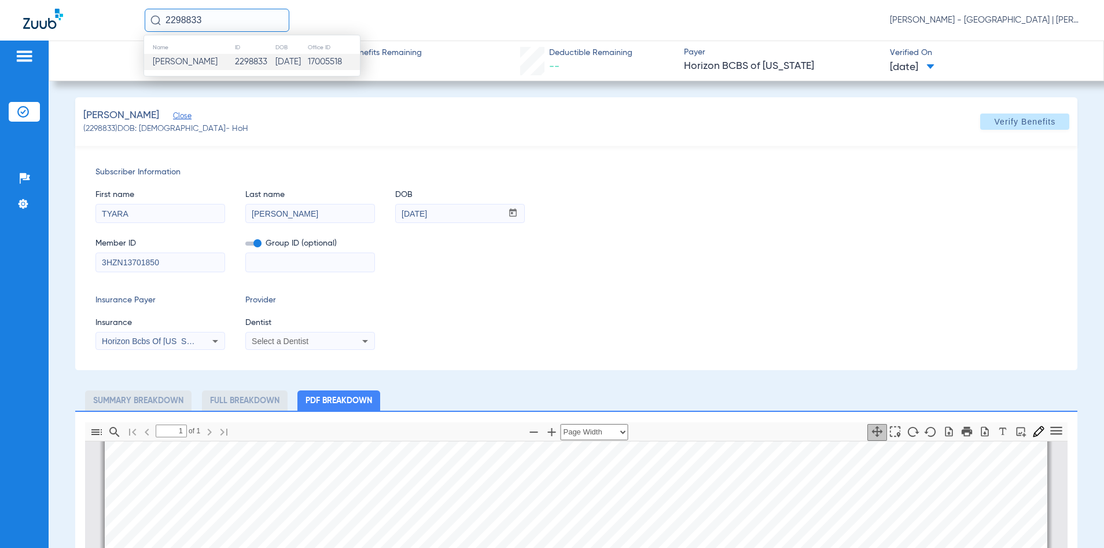
click at [184, 20] on input "2298833" at bounding box center [217, 20] width 145 height 23
